Goal: Information Seeking & Learning: Check status

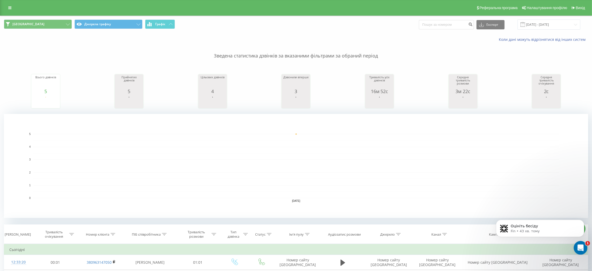
click at [577, 244] on div "Відкрити програму для спілкування Intercom" at bounding box center [579, 246] width 17 height 17
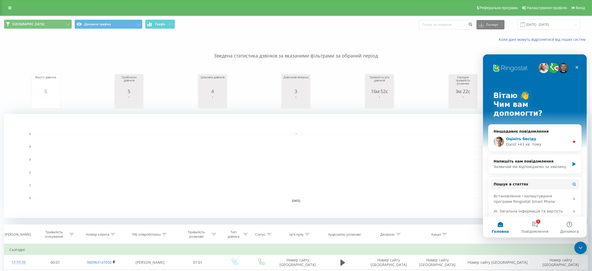
click at [557, 141] on div "Daniil • 43 хв. тому" at bounding box center [538, 143] width 64 height 5
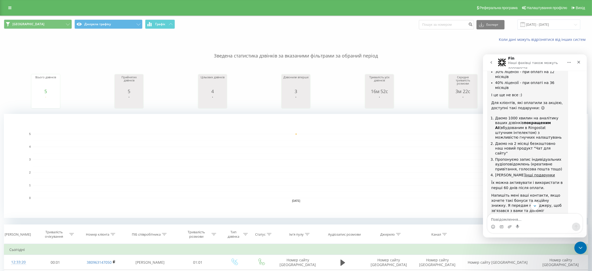
scroll to position [594, 0]
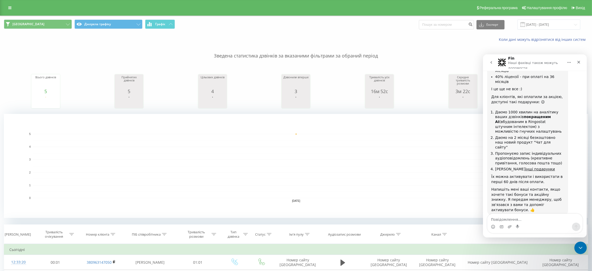
click at [537, 255] on span "Добре" at bounding box center [535, 259] width 9 height 9
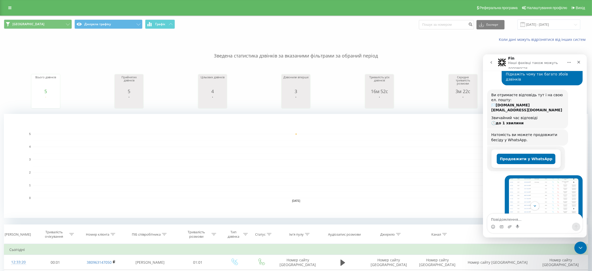
scroll to position [63, 0]
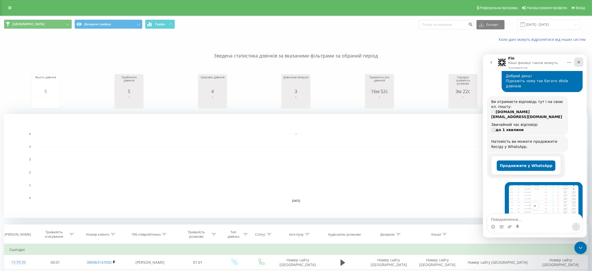
click at [577, 61] on icon "Закрити" at bounding box center [578, 61] width 3 height 3
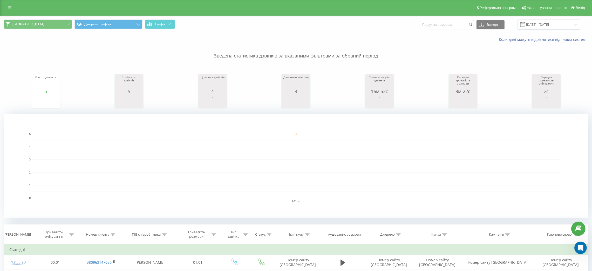
scroll to position [599, 0]
click at [458, 6] on div "Реферальна програма Налаштування профілю Вихід" at bounding box center [296, 8] width 592 height 16
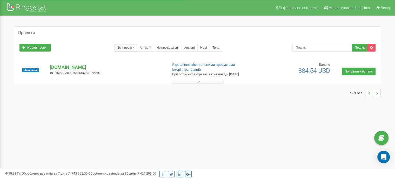
click at [59, 66] on p "[DOMAIN_NAME]" at bounding box center [106, 67] width 113 height 7
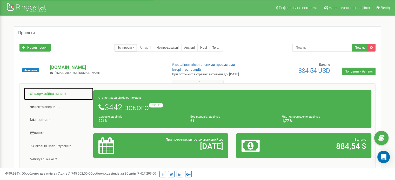
click at [50, 93] on link "Інформаційна панель" at bounding box center [59, 94] width 70 height 13
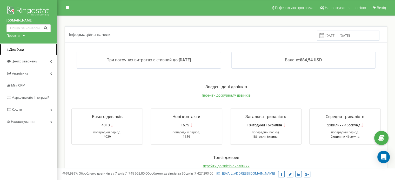
click at [21, 49] on span "Дашборд" at bounding box center [16, 50] width 15 height 4
click at [23, 50] on span "Дашборд" at bounding box center [16, 50] width 15 height 4
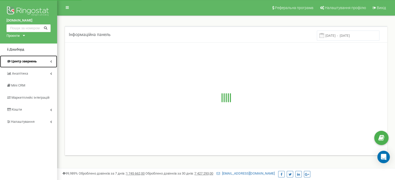
click at [46, 61] on link "Центр звернень" at bounding box center [28, 62] width 57 height 12
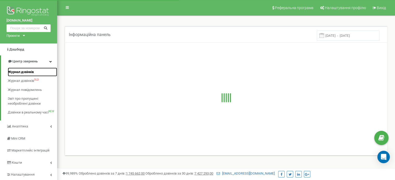
click at [29, 72] on span "Журнал дзвінків" at bounding box center [21, 72] width 26 height 5
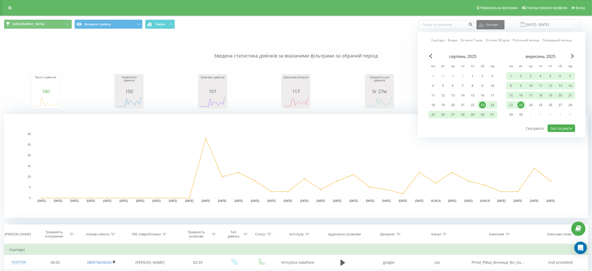
click at [518, 103] on div "23" at bounding box center [521, 105] width 7 height 7
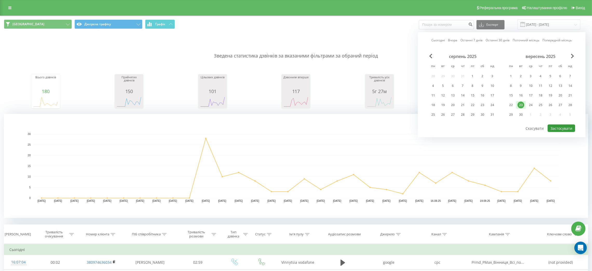
click at [556, 126] on button "Застосувати" at bounding box center [562, 128] width 28 height 8
type input "23.09.2025 - 23.09.2025"
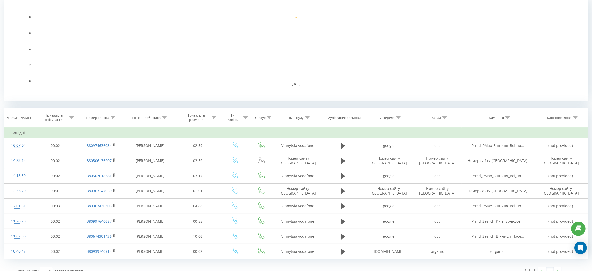
scroll to position [124, 0]
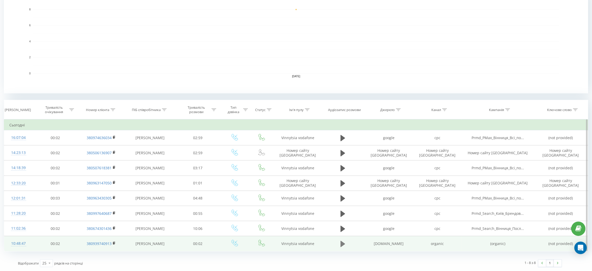
click at [342, 244] on icon at bounding box center [343, 243] width 5 height 6
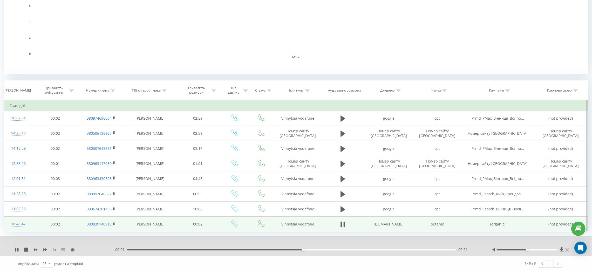
scroll to position [144, 0]
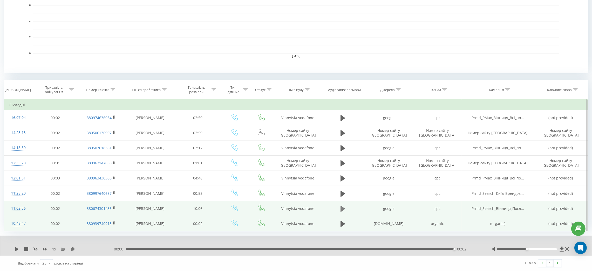
click at [342, 207] on icon at bounding box center [343, 208] width 5 height 6
click at [156, 247] on div "--:-- --:--" at bounding box center [296, 248] width 365 height 5
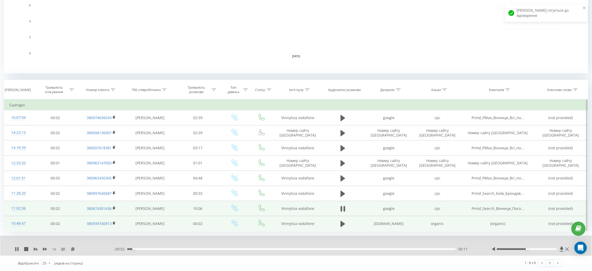
click at [467, 16] on rect "A chart." at bounding box center [296, 21] width 526 height 64
click at [200, 248] on div "02:15" at bounding box center [291, 249] width 329 height 2
click at [284, 249] on div "04:49" at bounding box center [291, 249] width 329 height 2
drag, startPoint x: 490, startPoint y: 30, endPoint x: 490, endPoint y: 34, distance: 3.4
click at [490, 30] on rect "A chart." at bounding box center [296, 21] width 526 height 64
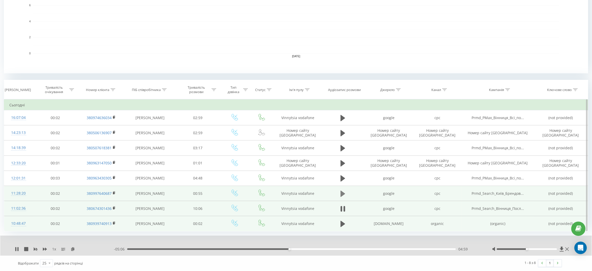
click at [343, 192] on icon at bounding box center [343, 193] width 5 height 6
click at [230, 248] on div "00:00" at bounding box center [291, 249] width 329 height 2
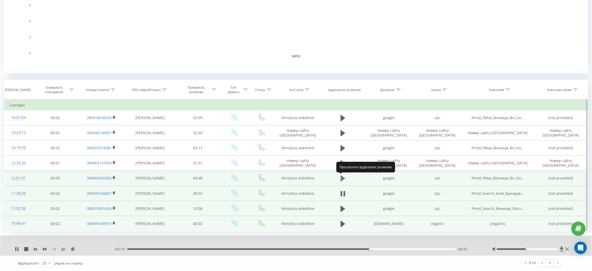
click at [343, 177] on icon at bounding box center [343, 178] width 5 height 6
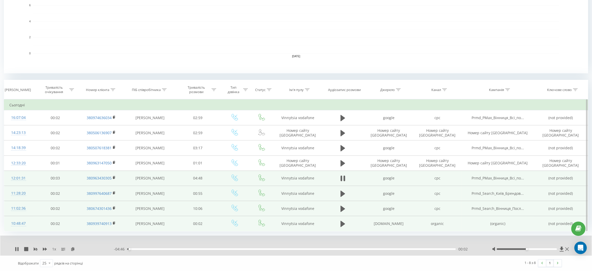
click at [282, 248] on div "00:02" at bounding box center [291, 249] width 329 height 2
click at [371, 248] on div "03:33" at bounding box center [291, 249] width 329 height 2
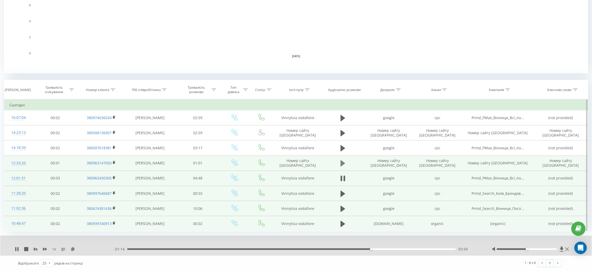
click at [342, 162] on icon at bounding box center [343, 163] width 5 height 6
click at [255, 248] on div "00:00" at bounding box center [291, 249] width 329 height 2
click at [331, 249] on div "00:38" at bounding box center [291, 249] width 329 height 2
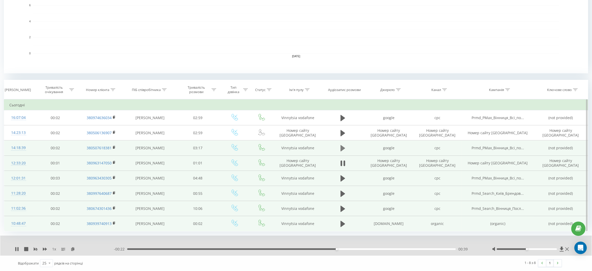
click at [342, 149] on icon at bounding box center [343, 148] width 5 height 6
click at [247, 248] on div "00:00" at bounding box center [291, 249] width 329 height 2
click at [331, 248] on div "01:13" at bounding box center [291, 249] width 329 height 2
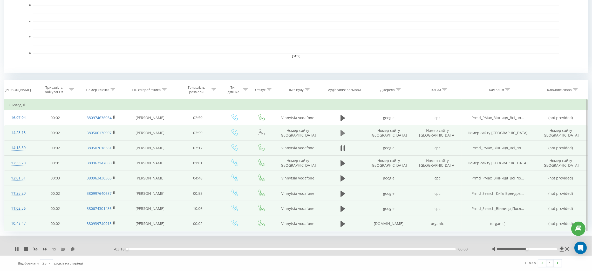
click at [343, 131] on icon at bounding box center [343, 133] width 5 height 6
drag, startPoint x: 225, startPoint y: 249, endPoint x: 268, endPoint y: 249, distance: 43.1
click at [225, 249] on div "00:53" at bounding box center [291, 249] width 329 height 2
click at [337, 248] on div "01:54" at bounding box center [291, 249] width 329 height 2
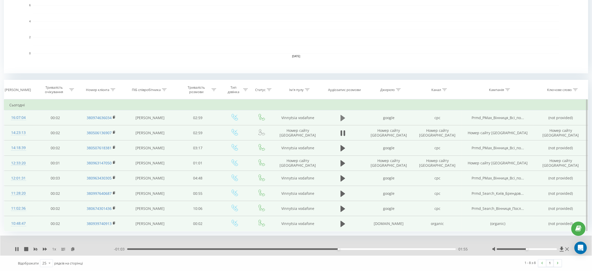
click at [344, 118] on icon at bounding box center [343, 117] width 5 height 6
click at [211, 249] on div "00:00" at bounding box center [291, 249] width 329 height 2
click at [286, 249] on div "01:26" at bounding box center [291, 249] width 329 height 2
click at [18, 247] on icon at bounding box center [17, 249] width 4 height 4
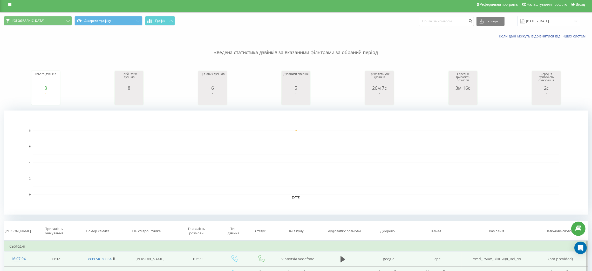
scroll to position [0, 0]
